Goal: Information Seeking & Learning: Check status

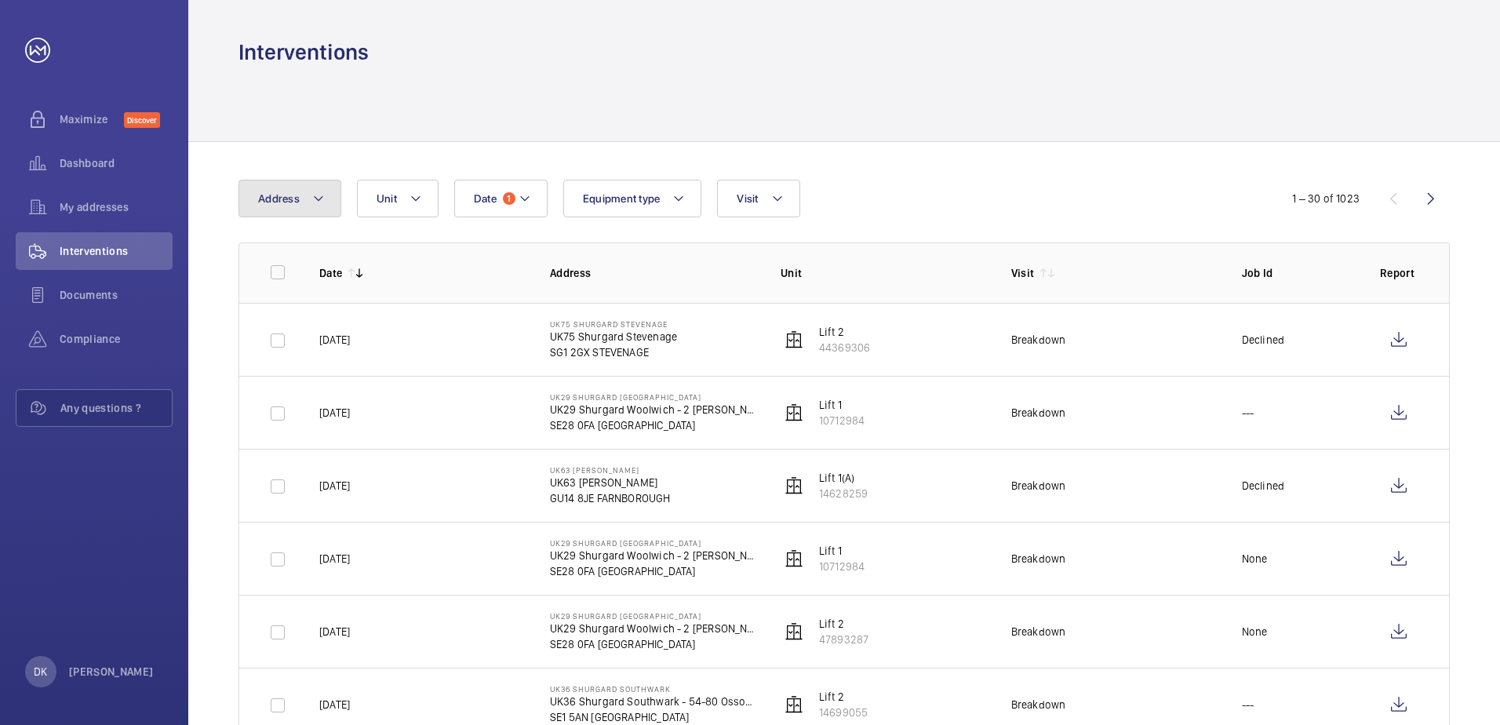
click at [312, 203] on mat-icon at bounding box center [318, 198] width 13 height 19
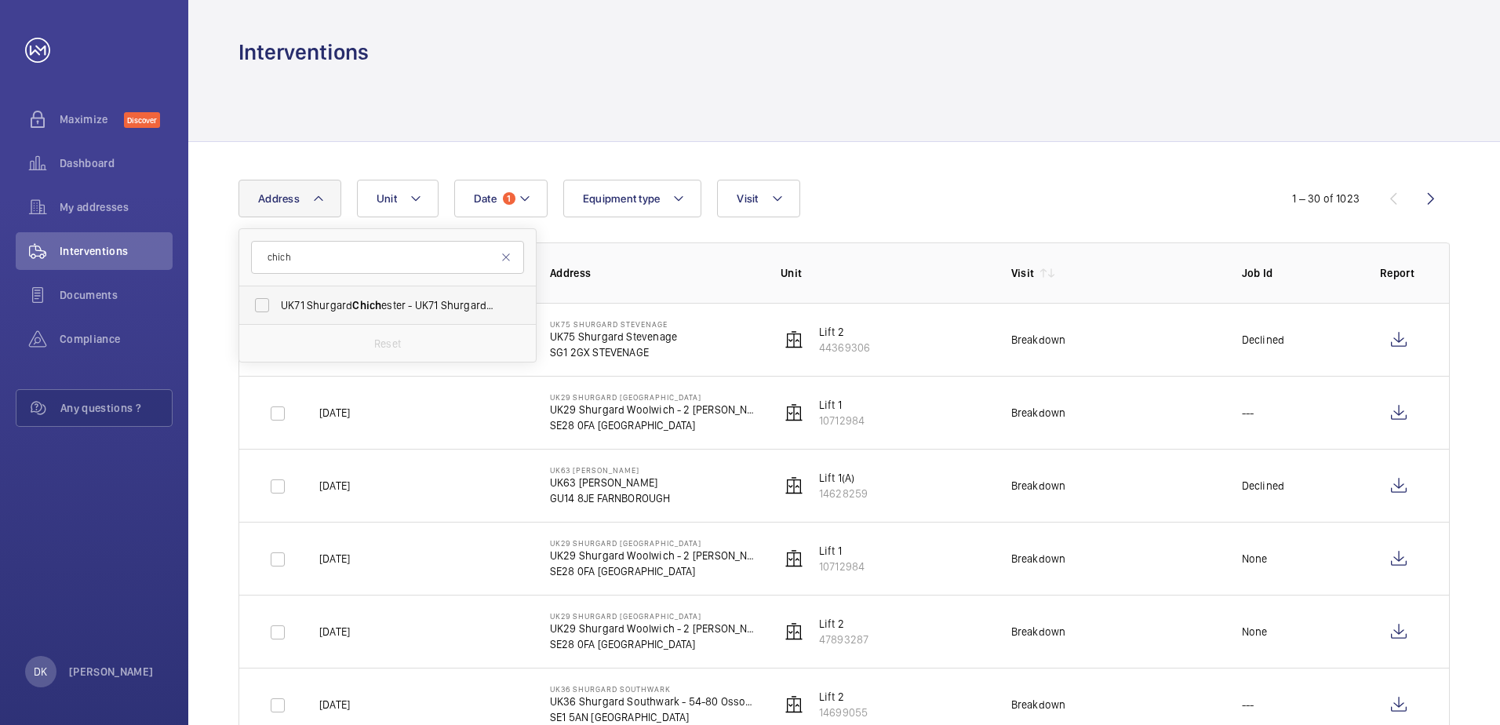
type input "chich"
click at [329, 314] on label "UK71 Shurgard Chich ester - UK71 Shurgard Chich ester, CHICH ESTER PO19 8TX" at bounding box center [375, 305] width 273 height 38
click at [278, 314] on input "UK71 Shurgard Chich ester - UK71 Shurgard Chich ester, CHICH ESTER PO19 8TX" at bounding box center [261, 304] width 31 height 31
checkbox input "true"
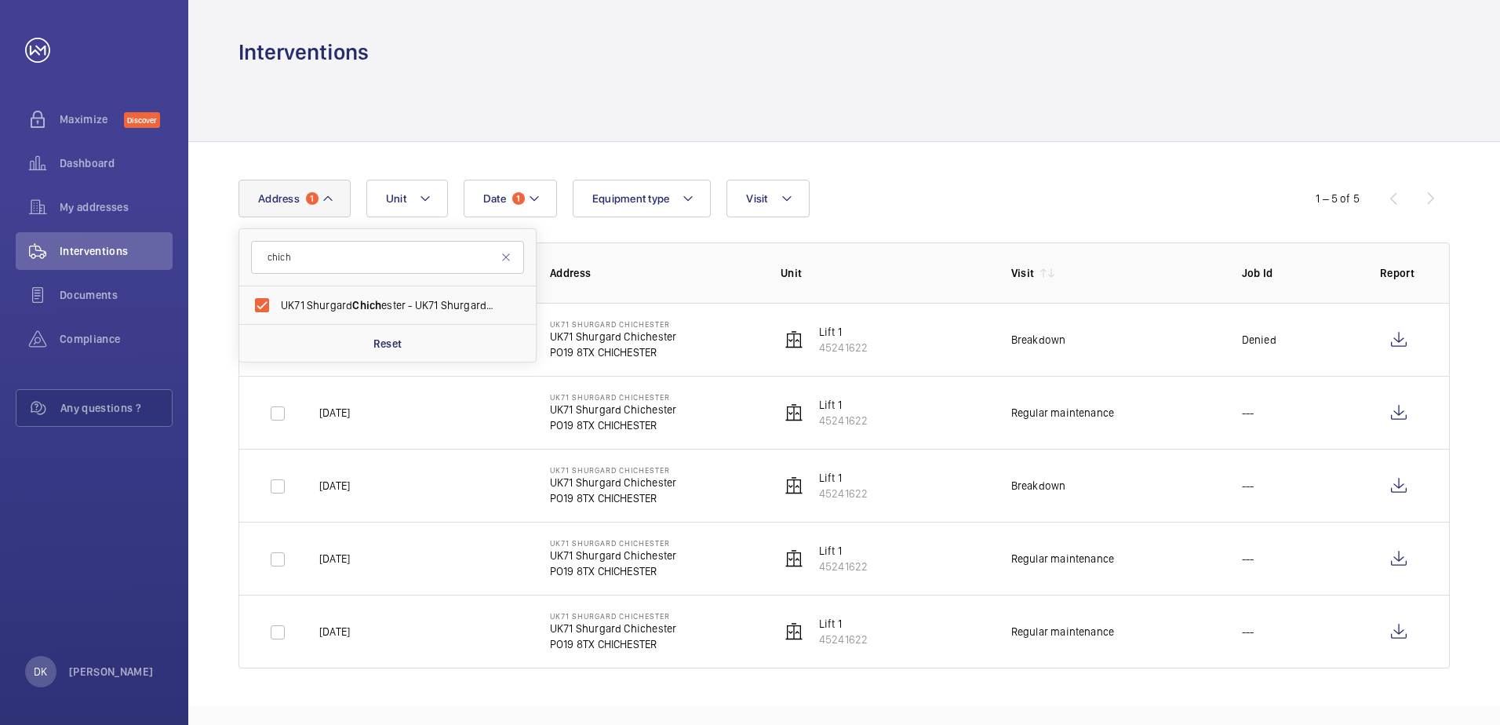
click at [1108, 191] on div "Date 1 Address 1 chich UK71 Shurgard Chich ester - UK71 Shurgard Chich ester, C…" at bounding box center [749, 199] width 1023 height 38
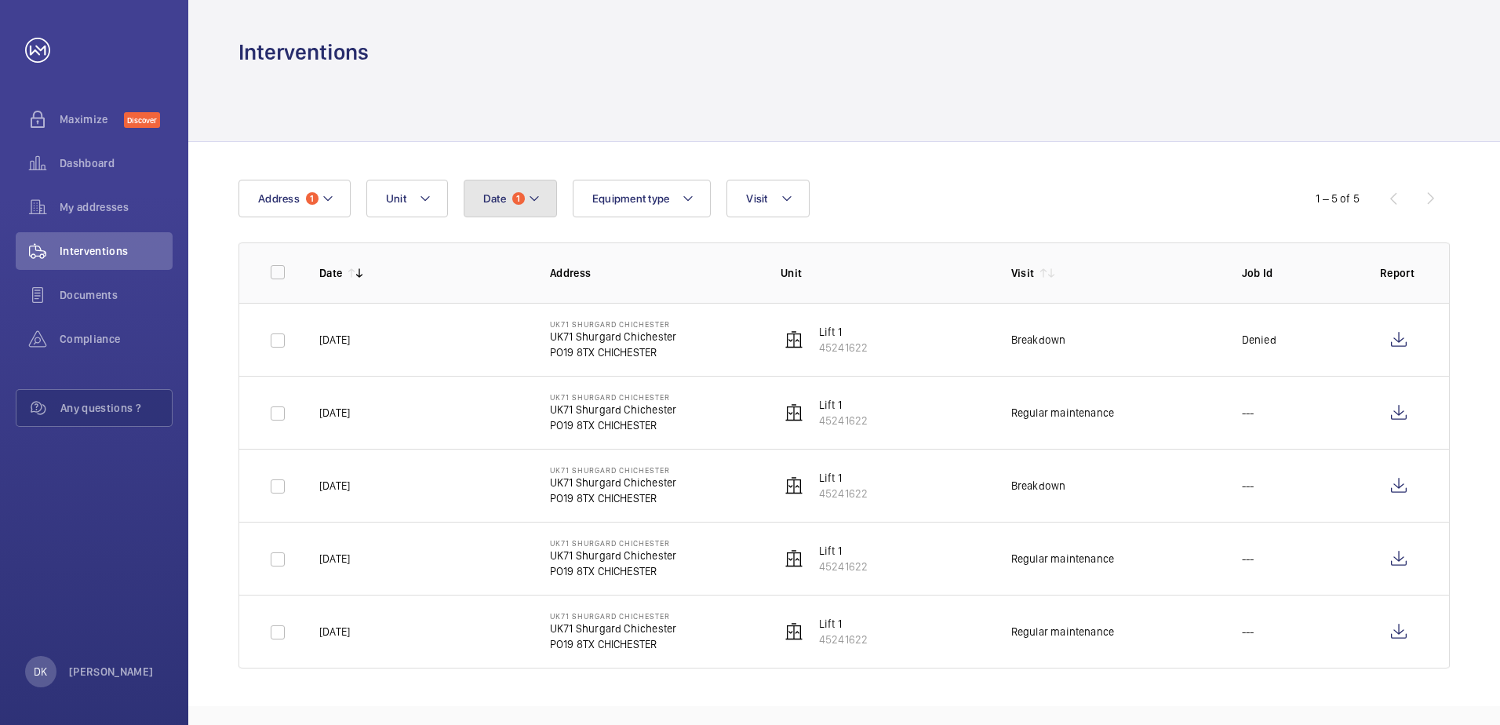
click at [519, 201] on span "1" at bounding box center [518, 198] width 13 height 13
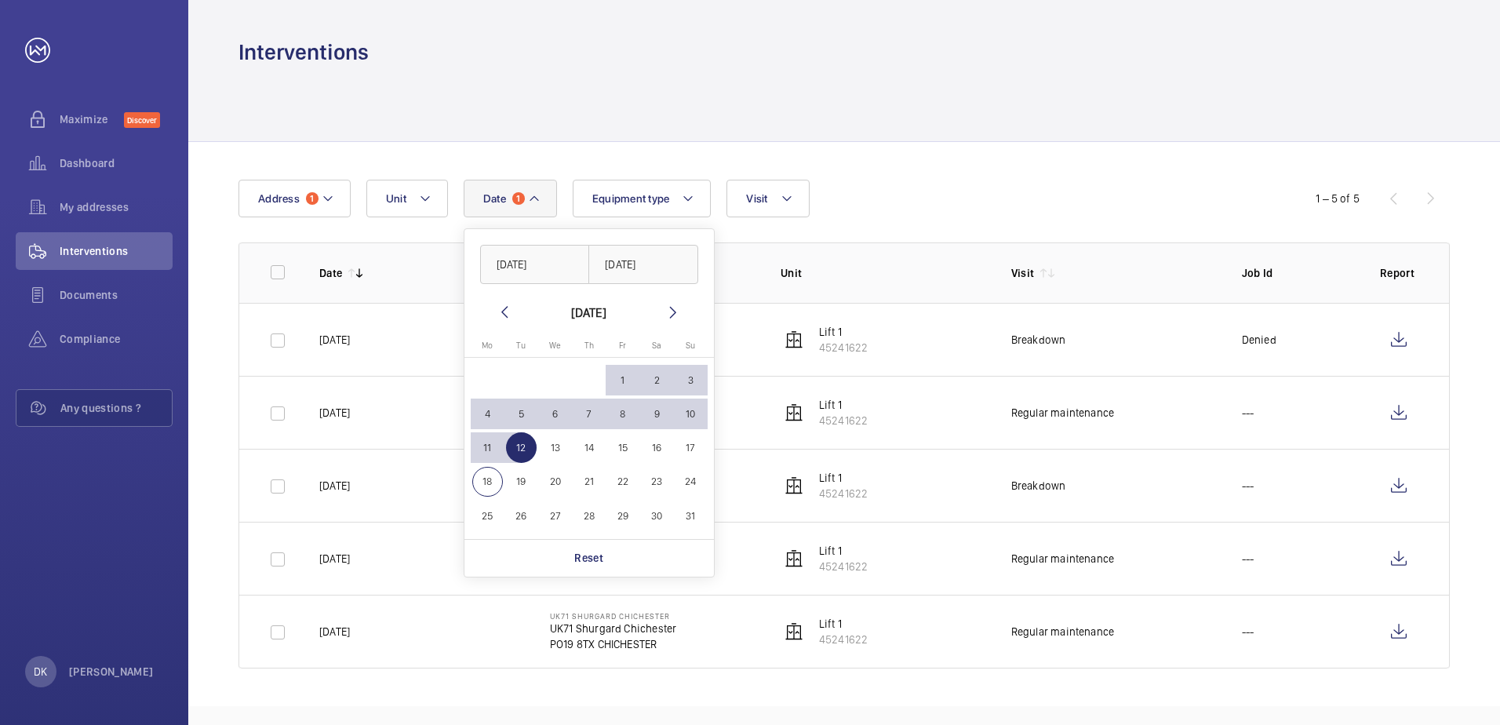
click at [485, 487] on span "18" at bounding box center [487, 482] width 31 height 31
type input "18/08/2025"
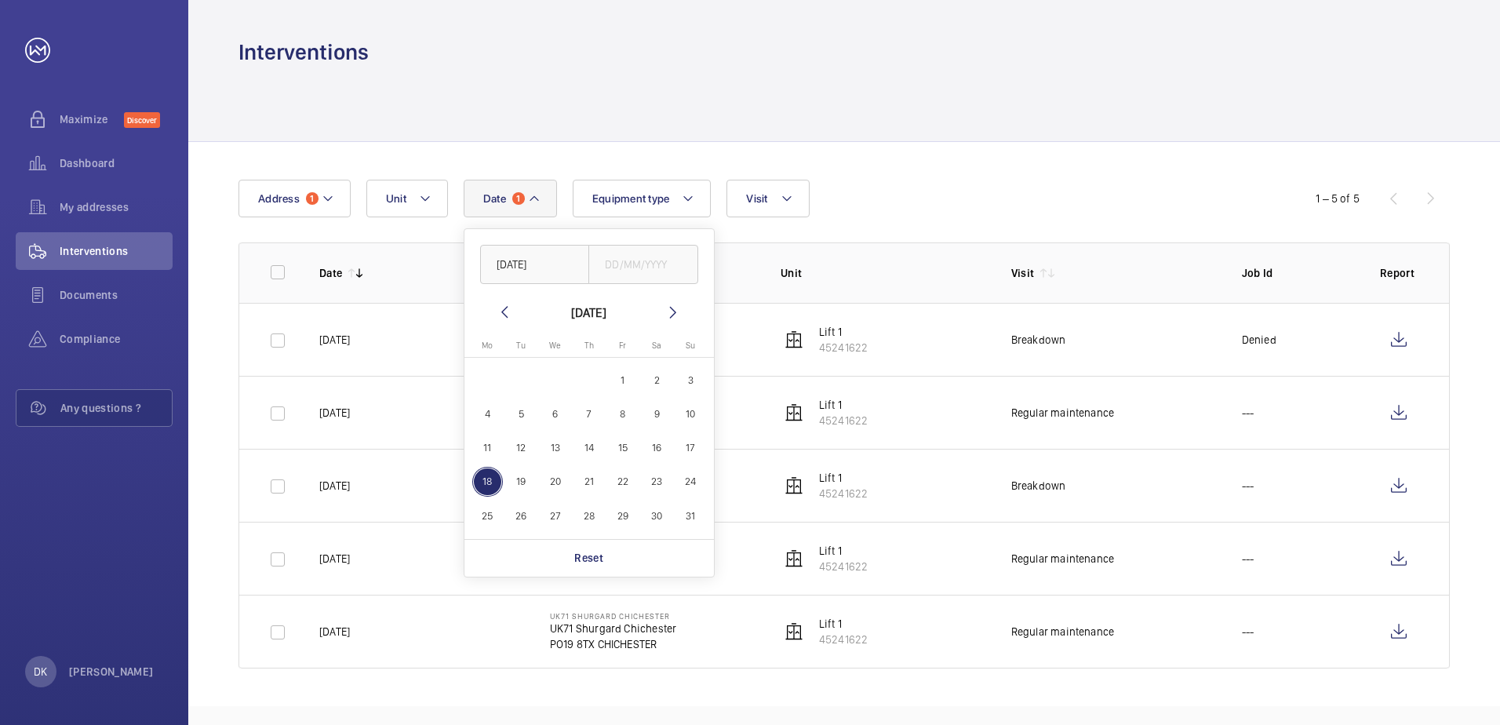
click at [905, 226] on wm-front-table "Date 1 18/08/2025 August 2025 Monday Mo Tuesday Tu Wednesday We Thursday Th Fri…" at bounding box center [843, 424] width 1211 height 489
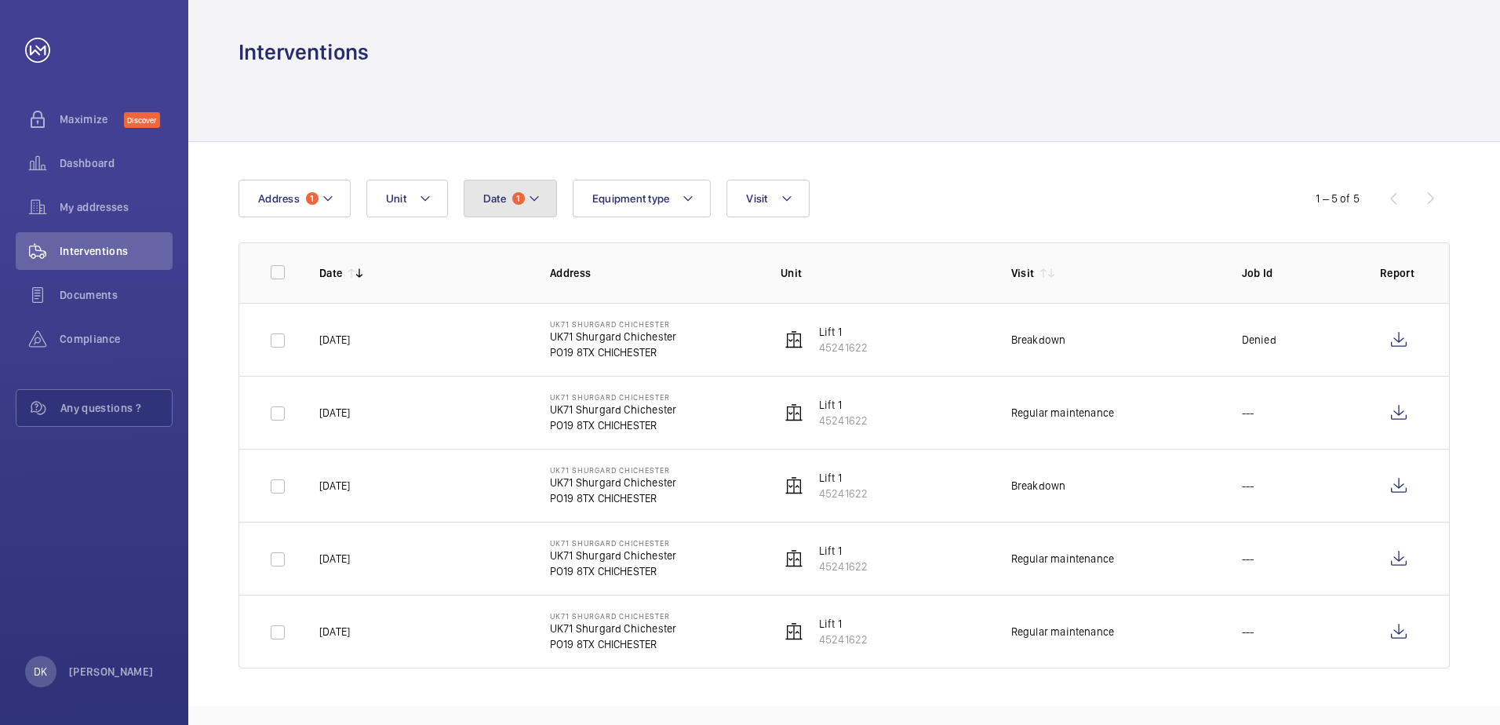
click at [518, 189] on button "Date 1" at bounding box center [510, 199] width 93 height 38
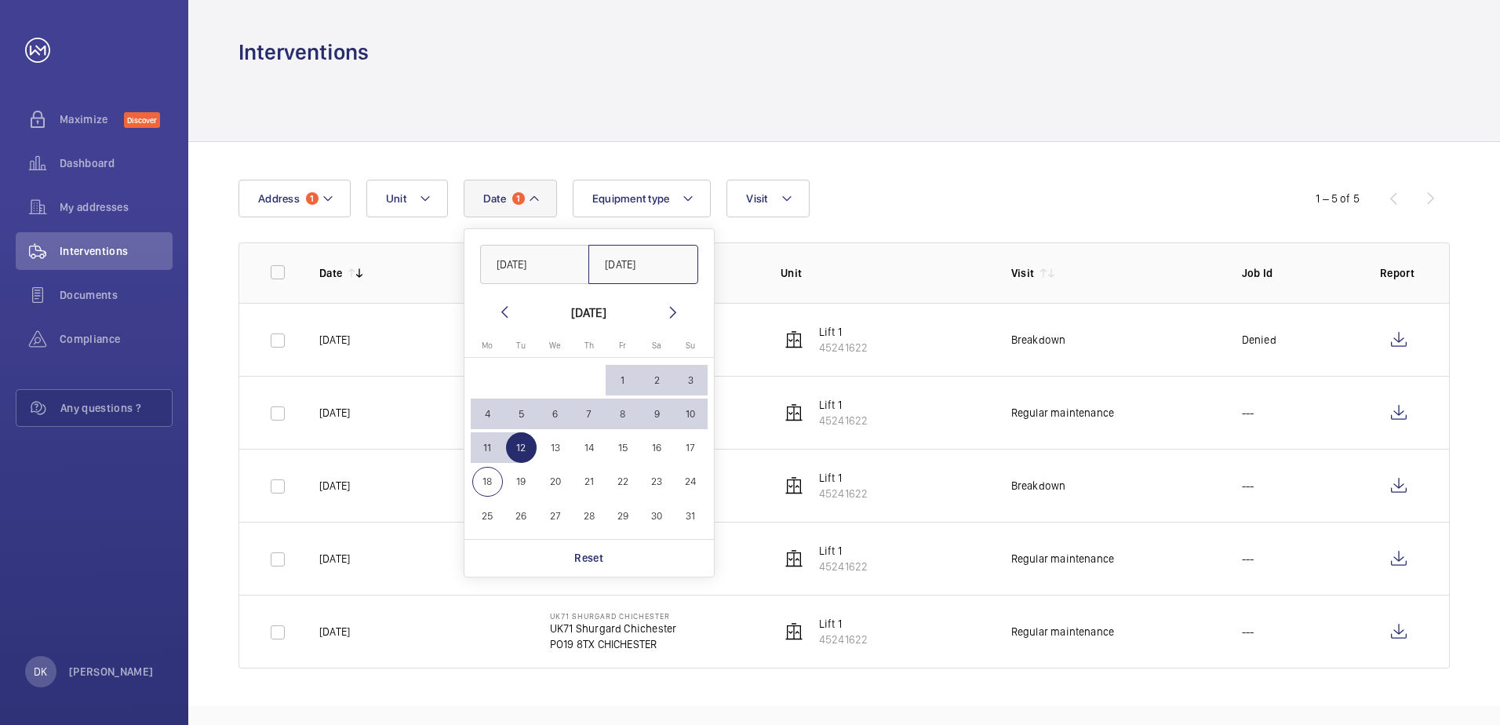
click at [639, 269] on input "[DATE]" at bounding box center [643, 264] width 110 height 39
click at [486, 473] on span "18" at bounding box center [487, 482] width 31 height 31
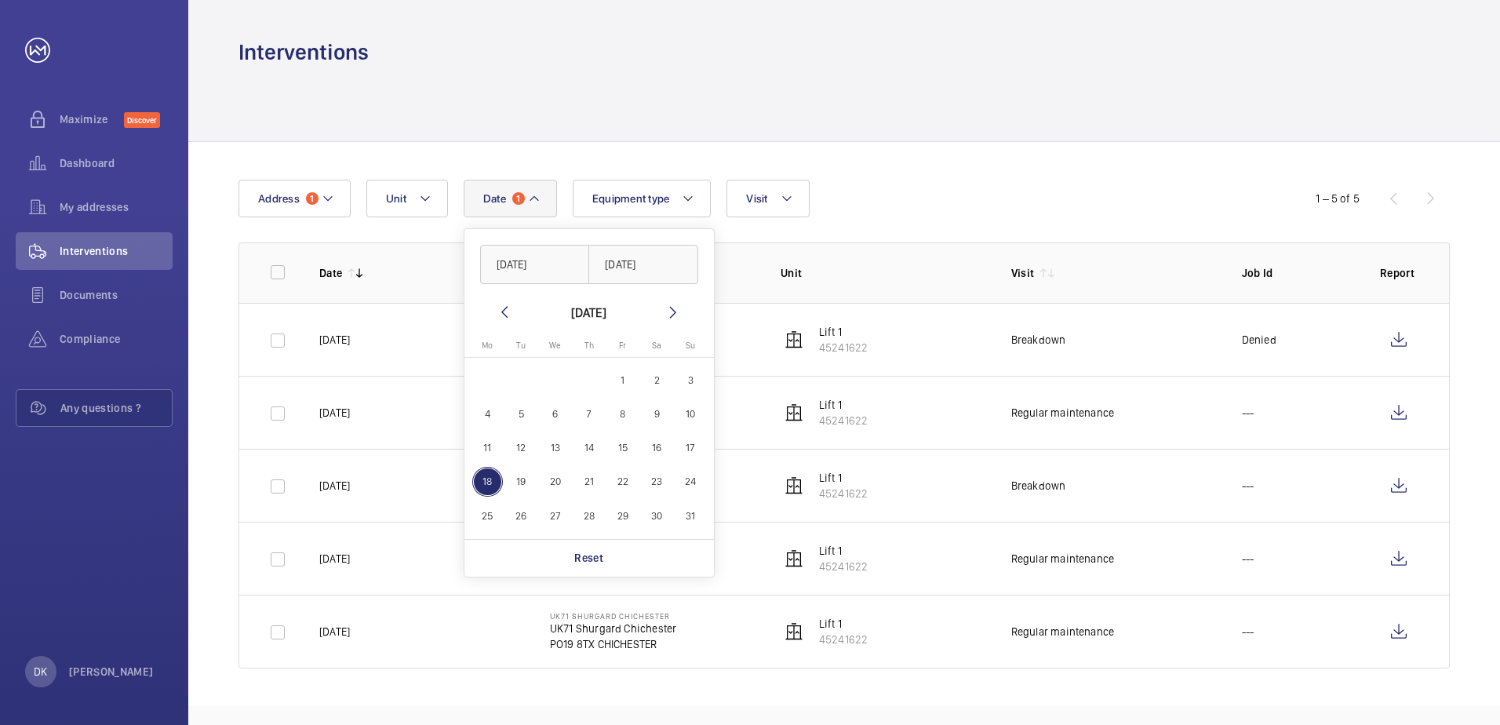
type input "18/08/2025"
click at [630, 380] on span "1" at bounding box center [622, 380] width 31 height 31
type input "01/08/2025"
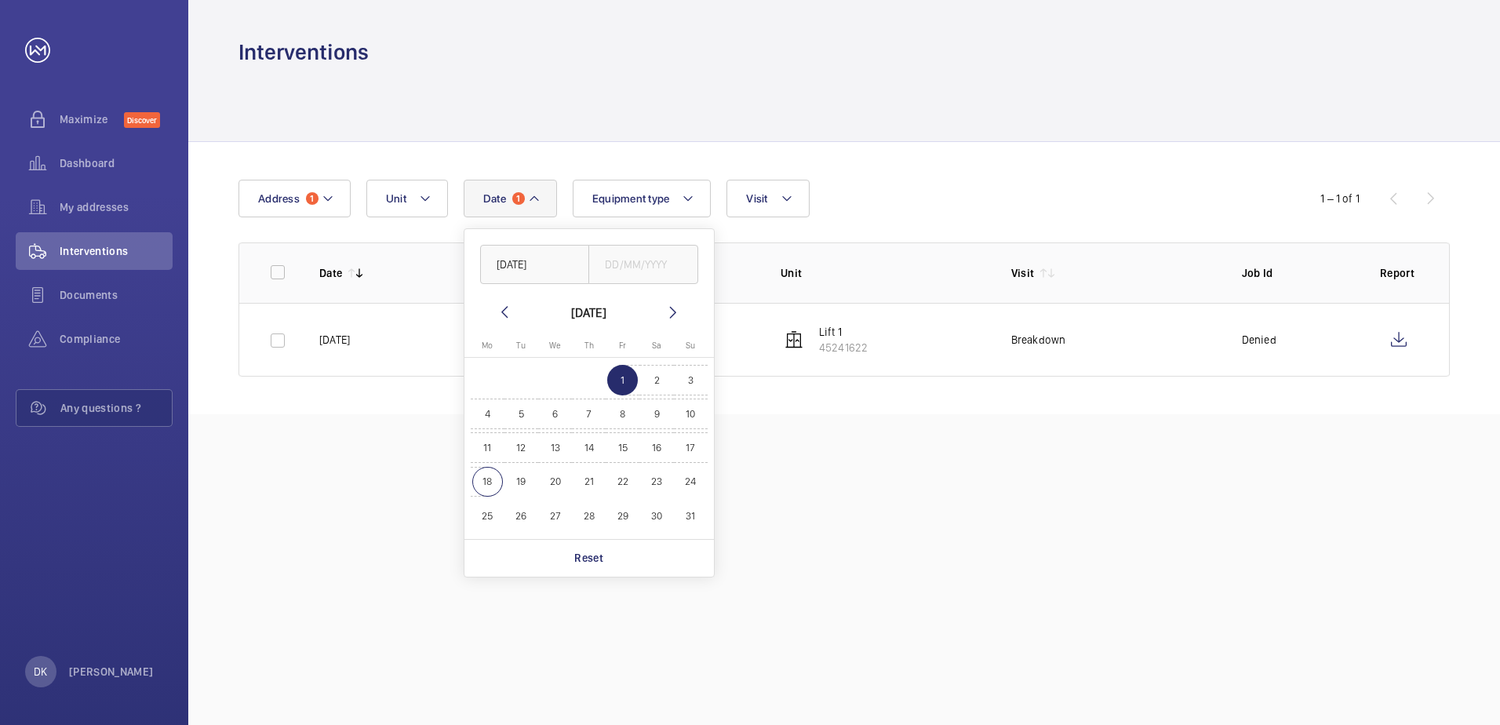
click at [488, 482] on span "18" at bounding box center [487, 482] width 31 height 31
type input "18/08/2025"
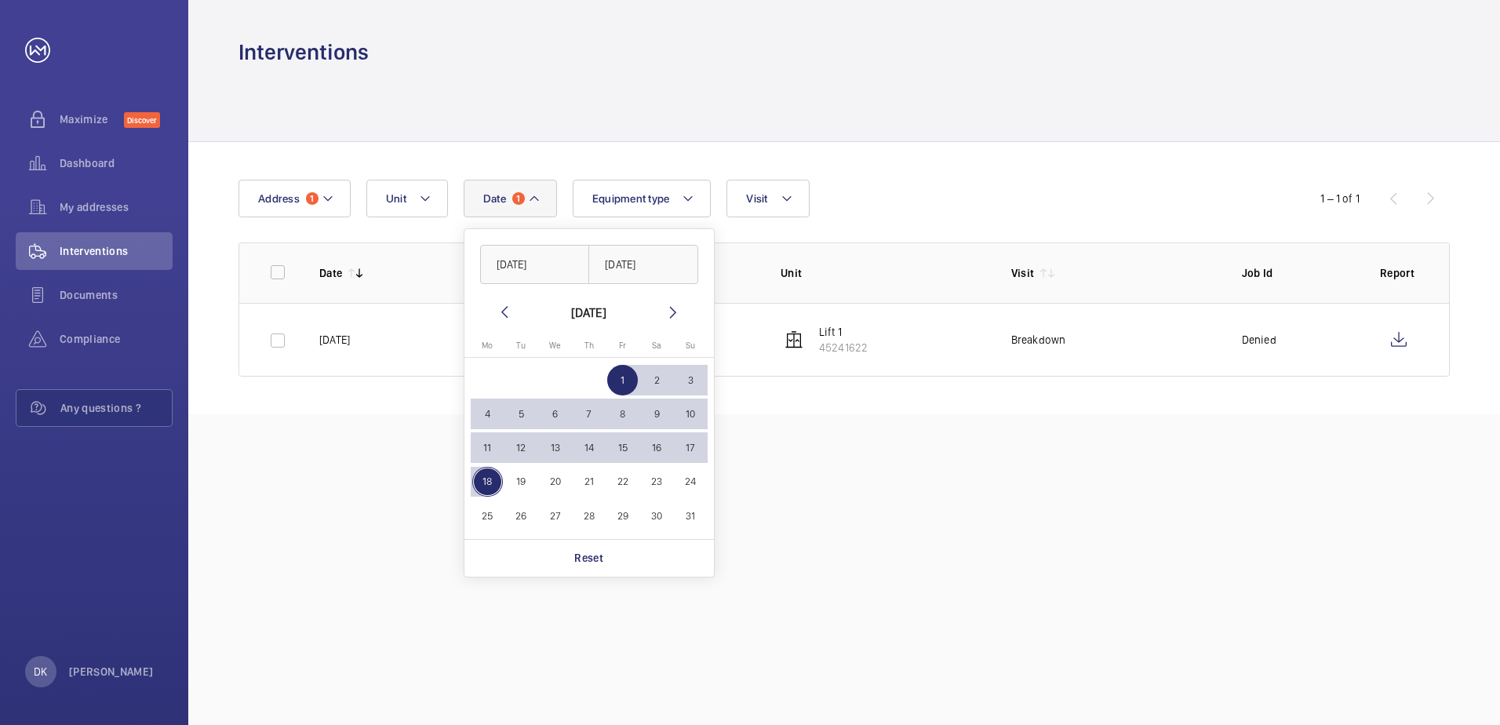
click at [937, 533] on div "Interventions Date 1 01/08/2025 18/08/2025 August 2025 Monday Mo Tuesday Tu Wed…" at bounding box center [844, 362] width 1312 height 725
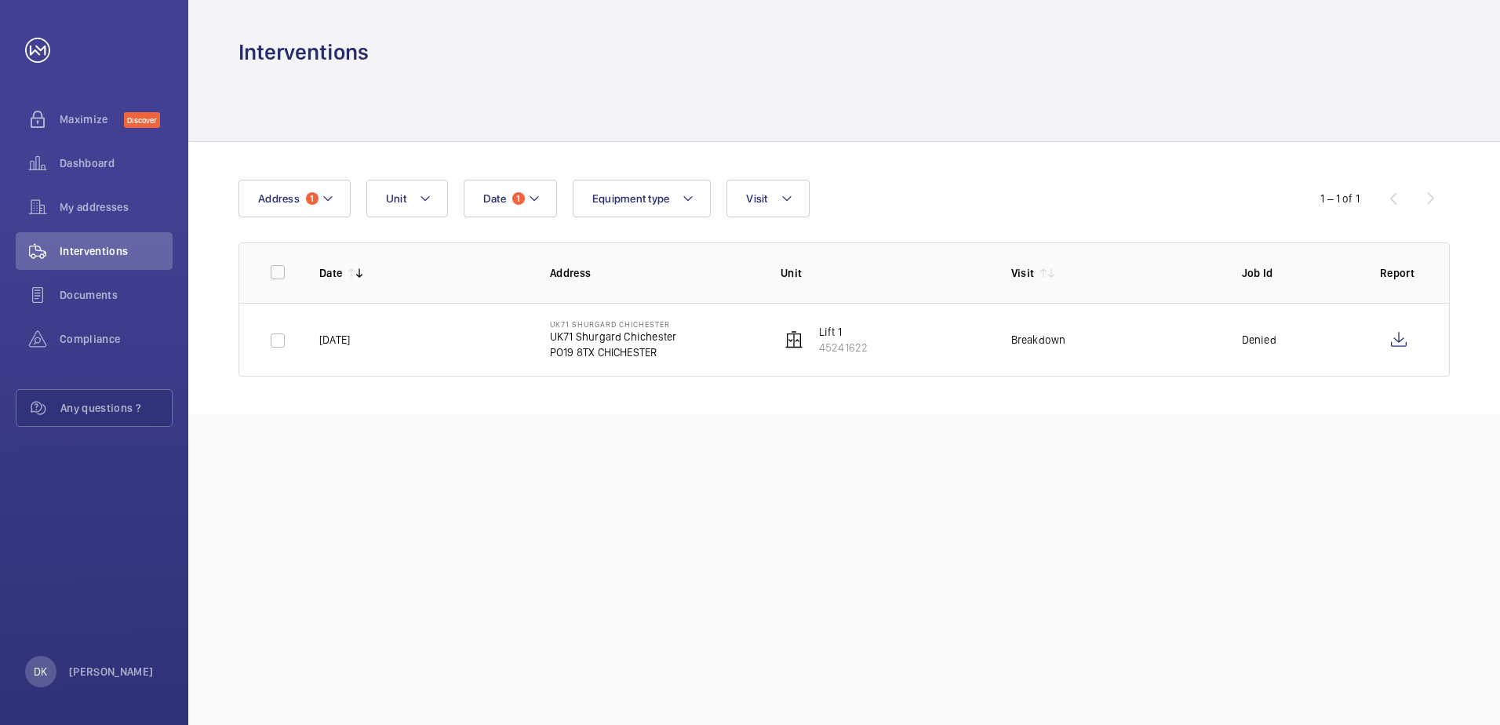
click at [684, 576] on div "Interventions Date 1 Address 1 Unit Equipment type Visit 1 – 1 of 1 Date Addres…" at bounding box center [844, 362] width 1312 height 725
click at [588, 333] on p "UK71 Shurgard Chichester" at bounding box center [613, 337] width 126 height 16
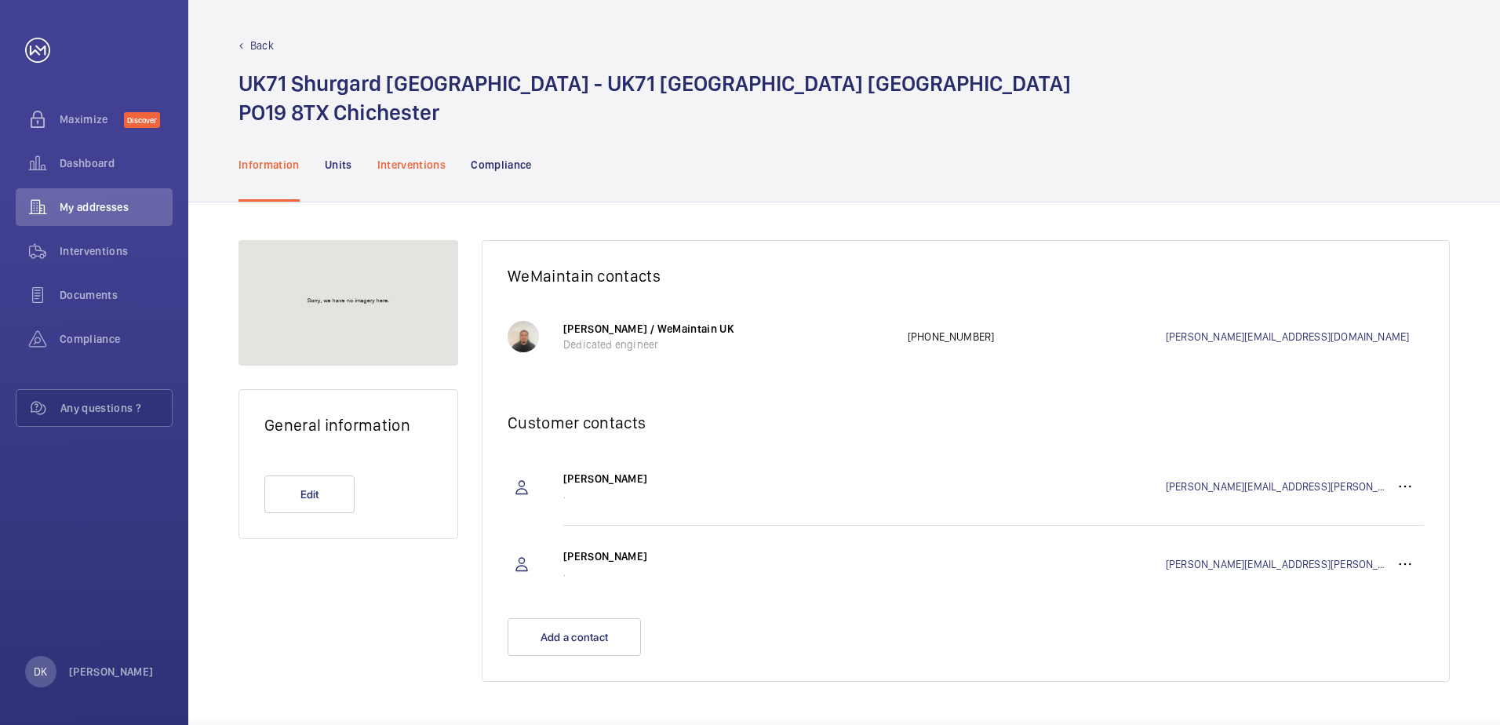
click at [413, 174] on div "Interventions" at bounding box center [411, 164] width 69 height 75
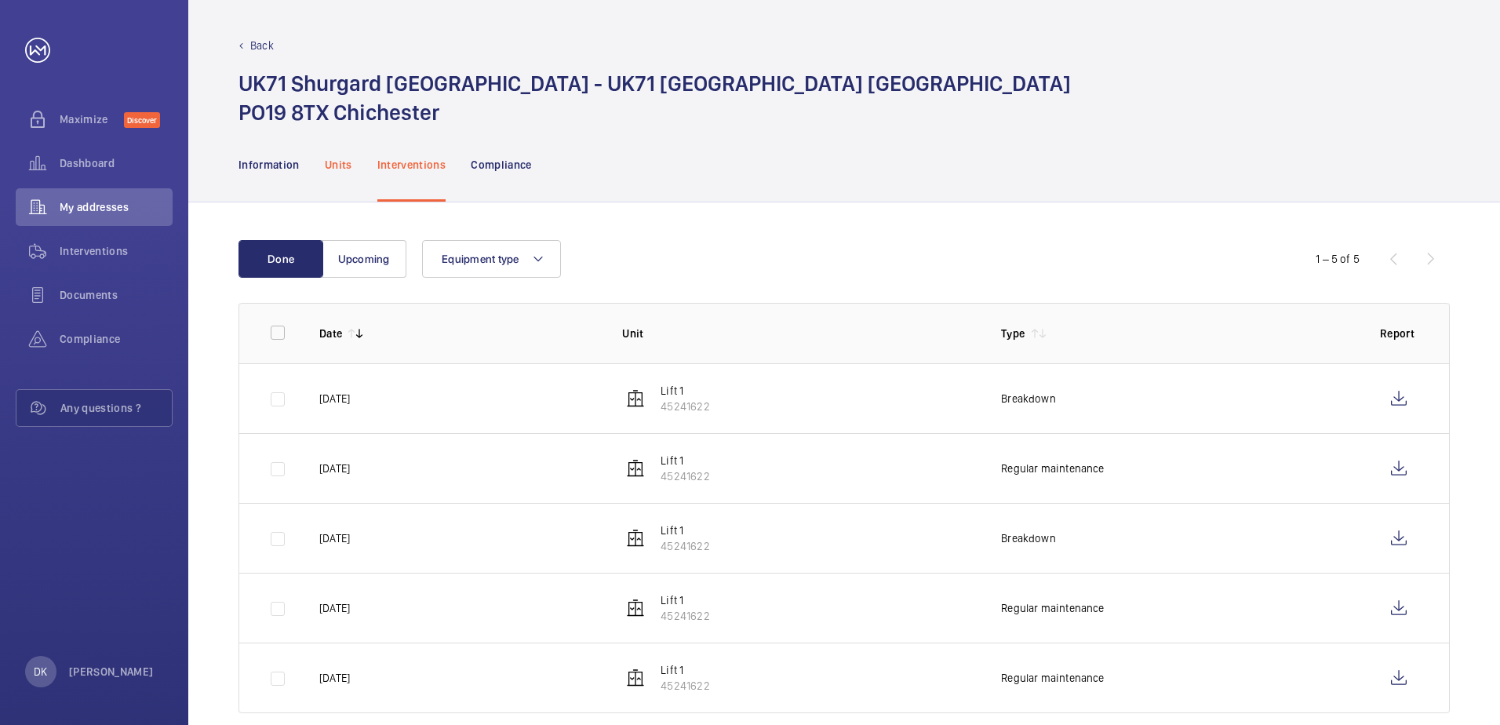
click at [329, 166] on p "Units" at bounding box center [338, 165] width 27 height 16
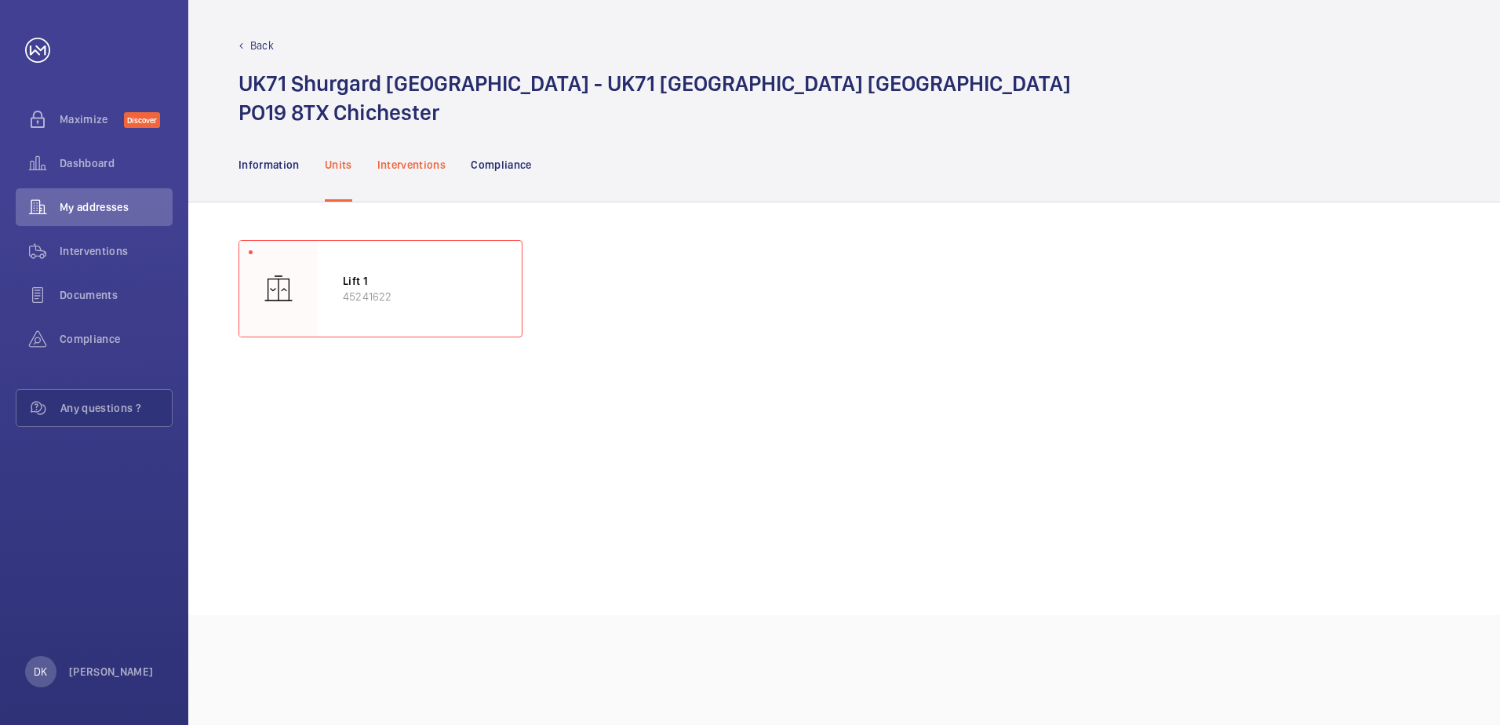
click at [400, 170] on p "Interventions" at bounding box center [411, 165] width 69 height 16
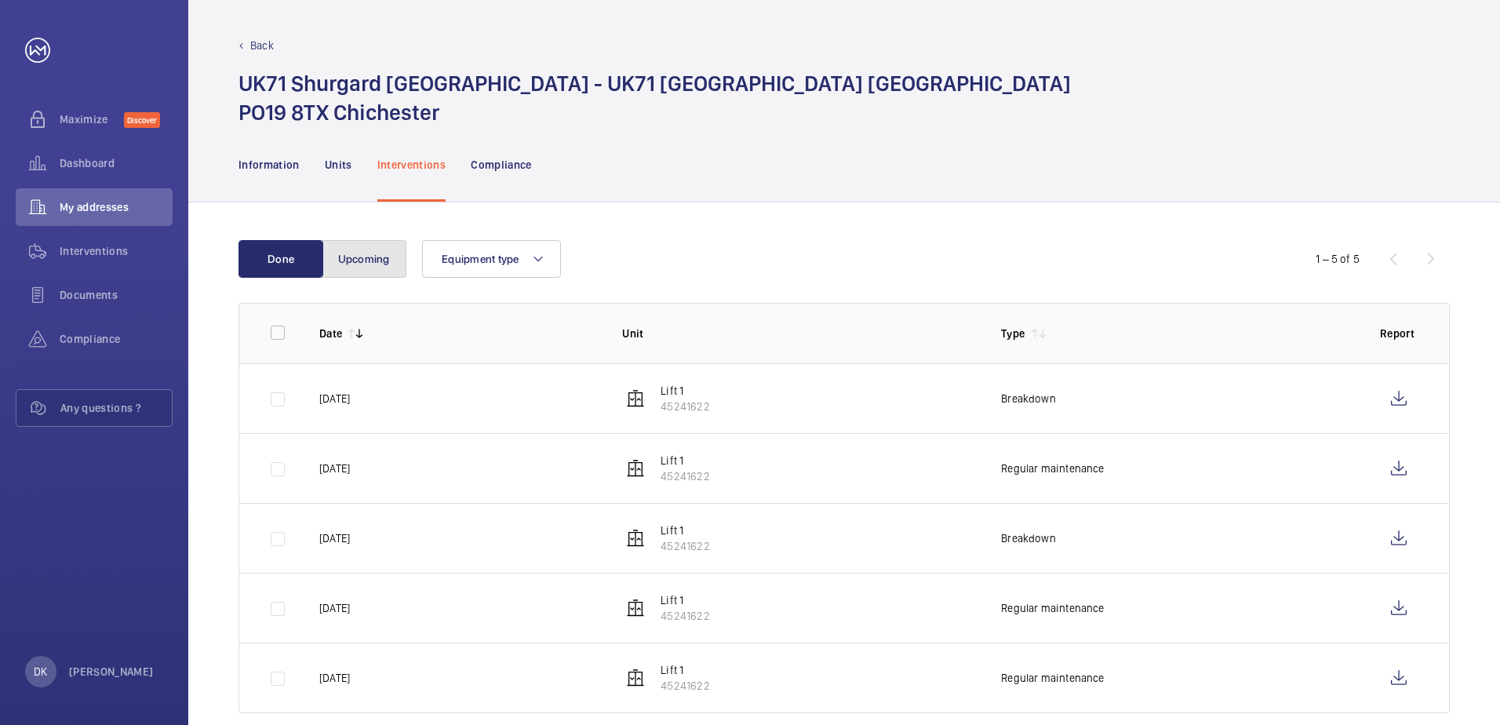
click at [391, 264] on button "Upcoming" at bounding box center [364, 259] width 85 height 38
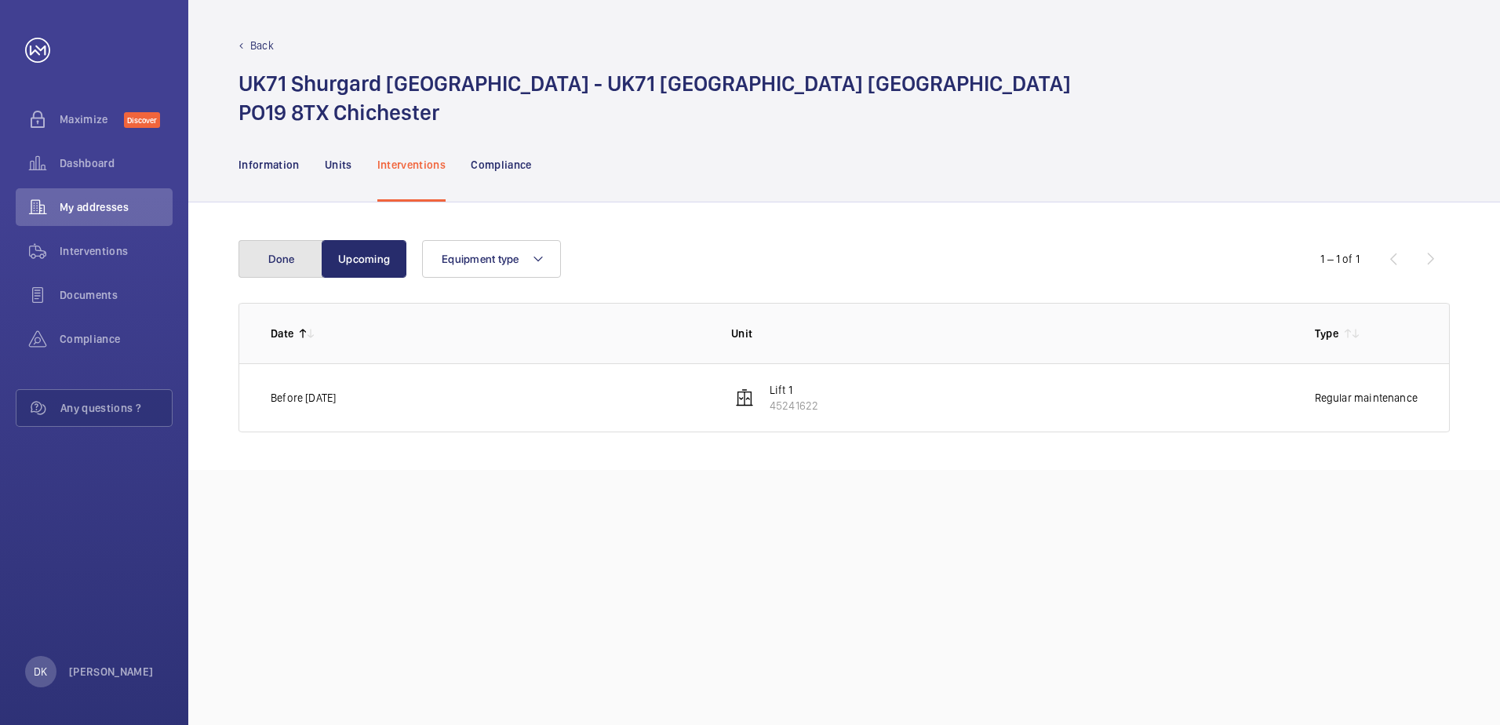
click at [282, 249] on button "Done" at bounding box center [280, 259] width 85 height 38
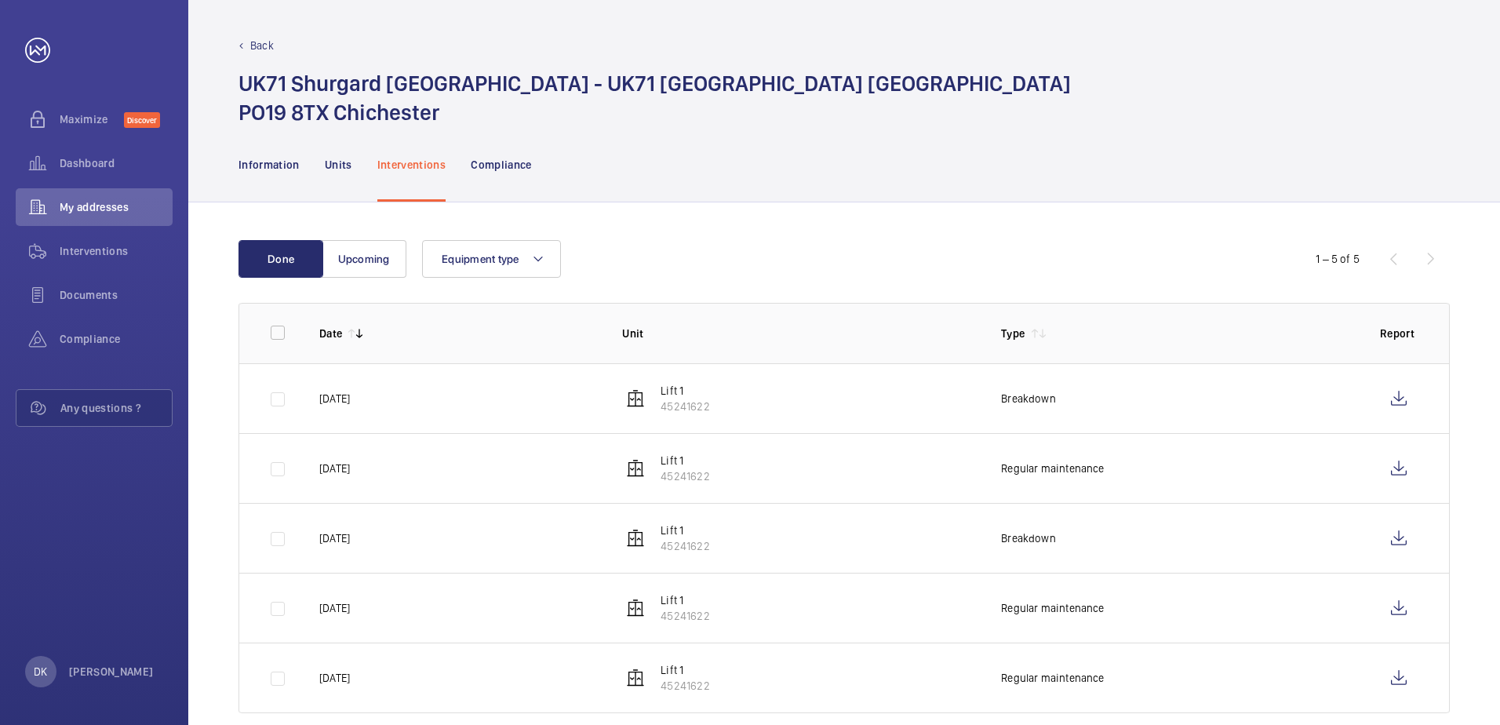
click at [784, 261] on div "Equipment type" at bounding box center [841, 259] width 839 height 38
click at [1025, 397] on p "Breakdown" at bounding box center [1028, 399] width 55 height 16
click at [674, 399] on p "45241622" at bounding box center [685, 407] width 49 height 16
